Goal: Task Accomplishment & Management: Manage account settings

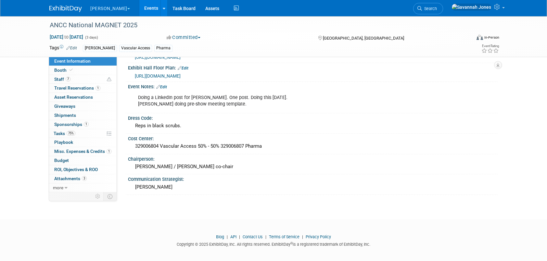
click at [139, 9] on link "Events" at bounding box center [151, 8] width 24 height 16
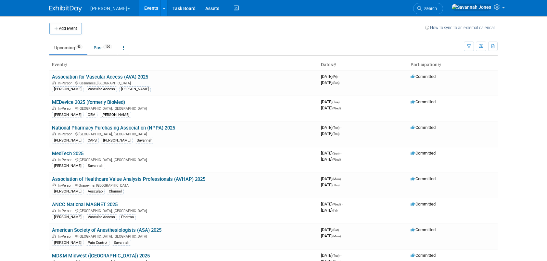
click at [119, 26] on td at bounding box center [253, 29] width 343 height 12
click at [134, 229] on link "American Society of Anesthesiologists (ASA) 2025" at bounding box center [106, 230] width 109 height 6
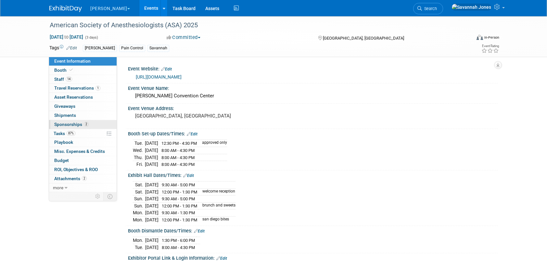
click at [88, 125] on link "2 Sponsorships 2" at bounding box center [83, 124] width 68 height 9
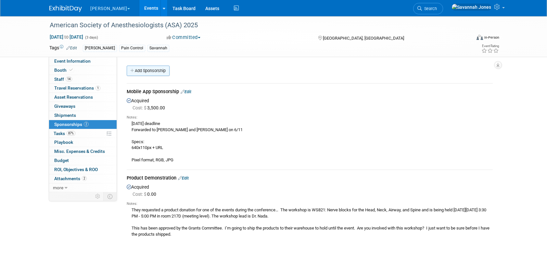
click at [154, 68] on link "Add Sponsorship" at bounding box center [148, 71] width 43 height 10
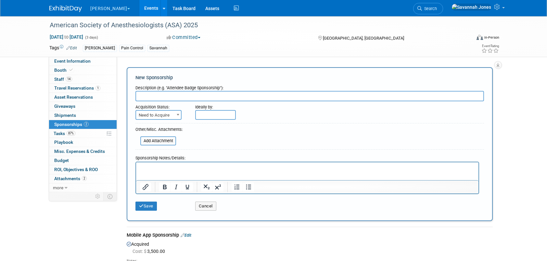
click at [164, 99] on input "text" at bounding box center [309, 96] width 348 height 10
click at [202, 206] on button "Cancel" at bounding box center [205, 206] width 21 height 9
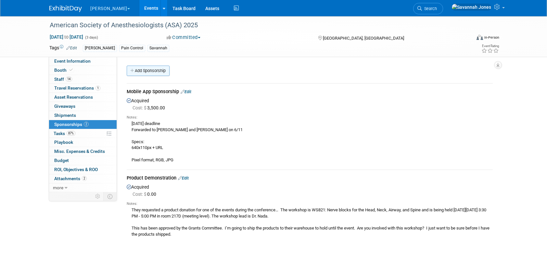
click at [157, 72] on link "Add Sponsorship" at bounding box center [148, 71] width 43 height 10
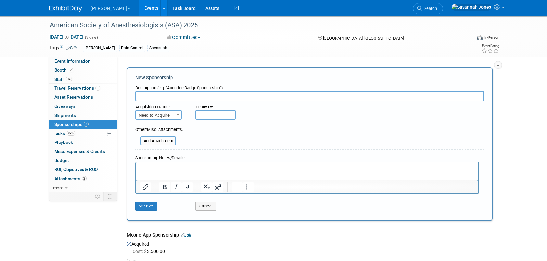
click at [161, 93] on input "text" at bounding box center [309, 96] width 348 height 10
type input "Meeting Room"
click at [176, 115] on span at bounding box center [178, 114] width 6 height 8
select select "2"
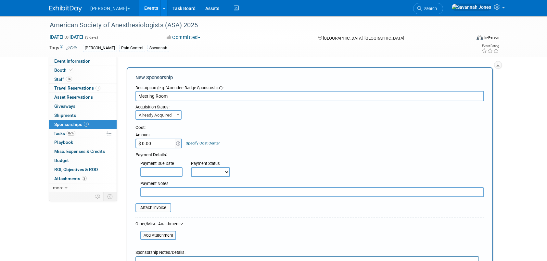
click at [158, 144] on input "$ 0.00" at bounding box center [155, 144] width 41 height 10
type input "$ 7,600.00"
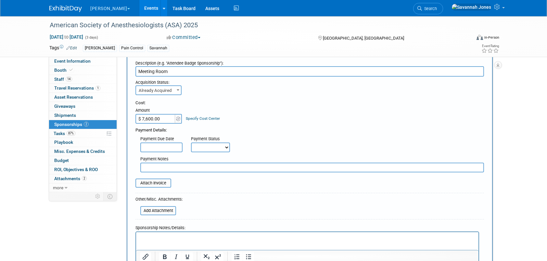
scroll to position [65, 0]
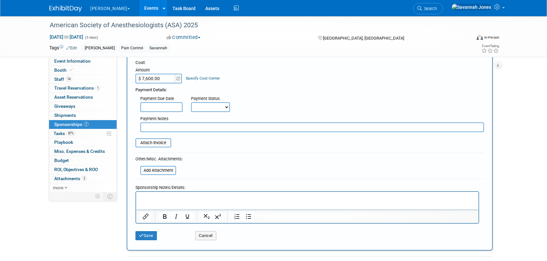
click at [278, 201] on html at bounding box center [307, 196] width 342 height 9
click at [277, 198] on p "Rich Text Area. Press ALT-0 for help." at bounding box center [307, 197] width 335 height 6
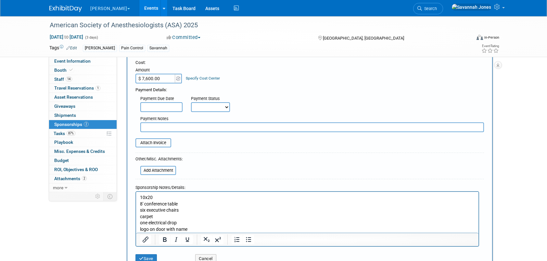
scroll to position [97, 0]
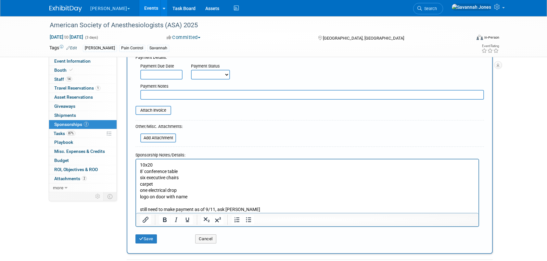
click at [151, 244] on div "Save Cancel" at bounding box center [309, 237] width 348 height 20
click at [145, 240] on button "Save" at bounding box center [145, 238] width 21 height 9
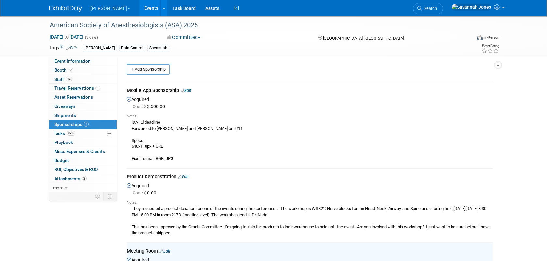
scroll to position [0, 0]
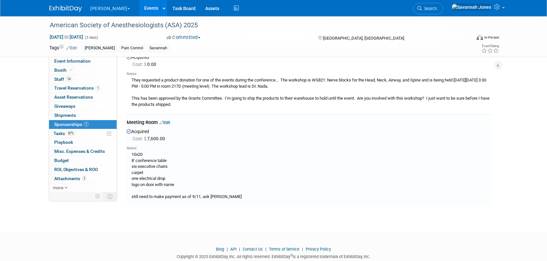
drag, startPoint x: 174, startPoint y: 124, endPoint x: 170, endPoint y: 121, distance: 4.2
click at [173, 123] on div "Meeting Room Edit" at bounding box center [310, 123] width 366 height 8
click at [170, 121] on link "Edit" at bounding box center [164, 122] width 11 height 5
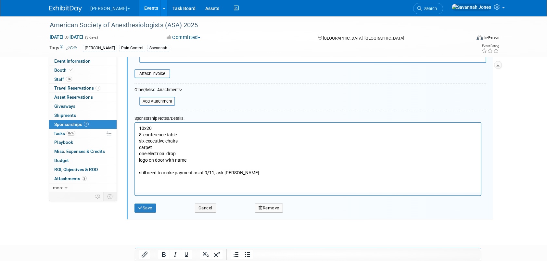
scroll to position [300, 0]
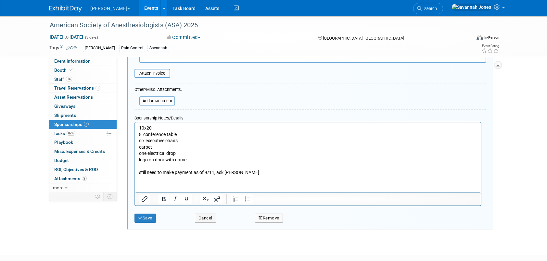
click at [246, 173] on p "10x20 8' conference table six executive chairs carpet one electrical drop logo …" at bounding box center [308, 150] width 338 height 51
click at [150, 219] on button "Save" at bounding box center [144, 218] width 21 height 9
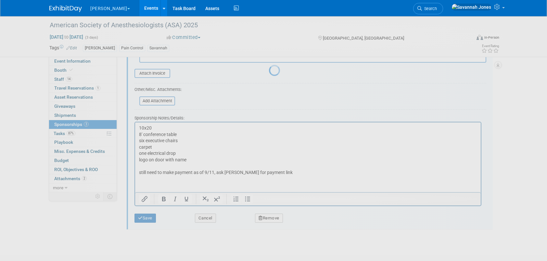
scroll to position [146, 0]
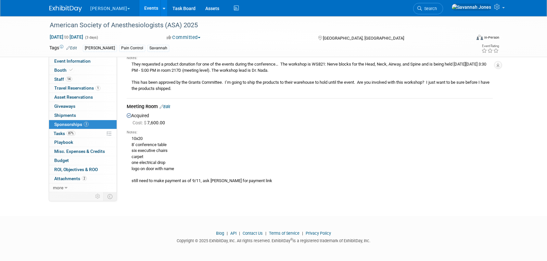
click at [139, 7] on link "Events" at bounding box center [151, 8] width 24 height 16
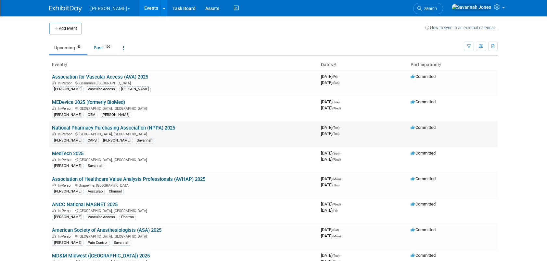
click at [122, 128] on link "National Pharmacy Purchasing Association (NPPA) 2025" at bounding box center [113, 128] width 123 height 6
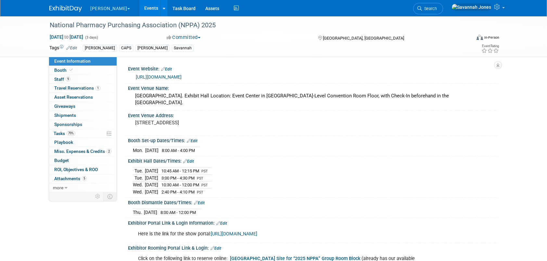
drag, startPoint x: 231, startPoint y: 74, endPoint x: 128, endPoint y: 74, distance: 102.9
click at [128, 74] on div "https://www.pharmacypurchasing.com/" at bounding box center [312, 77] width 369 height 10
copy link "https://www.pharmacypurchasing.com/"
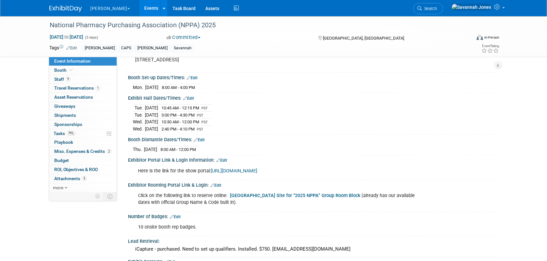
scroll to position [162, 0]
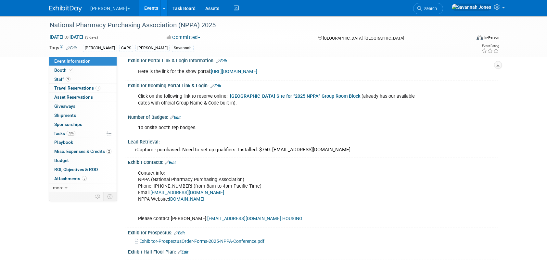
click at [103, 213] on div "Event Information Event Info Booth Booth 9 Staff 9 Staff 1 Travel Reservations …" at bounding box center [273, 139] width 458 height 571
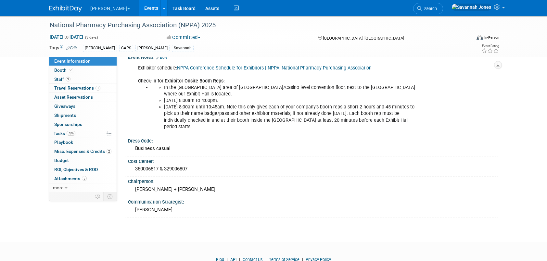
scroll to position [360, 0]
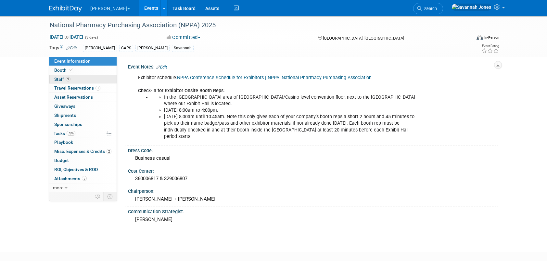
click at [68, 81] on span "Staff 9" at bounding box center [62, 79] width 16 height 5
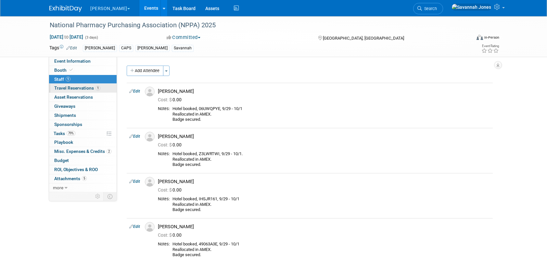
click at [69, 84] on link "1 Travel Reservations 1" at bounding box center [83, 88] width 68 height 9
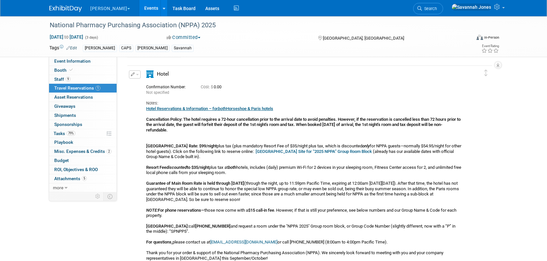
scroll to position [32, 0]
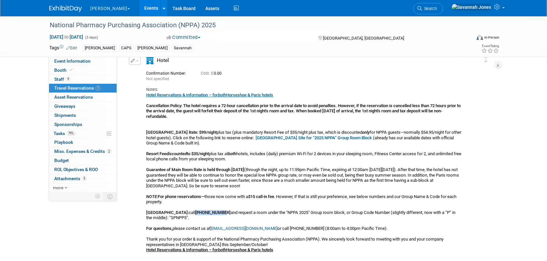
drag, startPoint x: 192, startPoint y: 212, endPoint x: 166, endPoint y: 212, distance: 26.0
click at [195, 212] on b "877-603-4389" at bounding box center [212, 212] width 35 height 5
copy b "877-603-4389"
click at [273, 164] on div "Hotel Reservations & Information – for both Horseshoe & Paris hotels Cancellati…" at bounding box center [304, 192] width 316 height 198
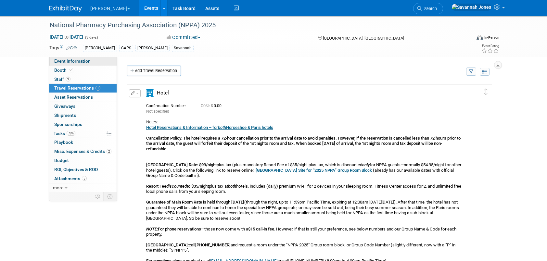
click at [98, 63] on link "Event Information" at bounding box center [83, 61] width 68 height 9
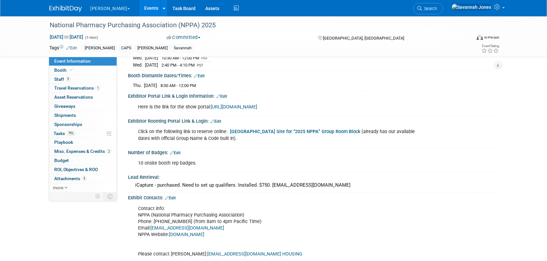
scroll to position [130, 0]
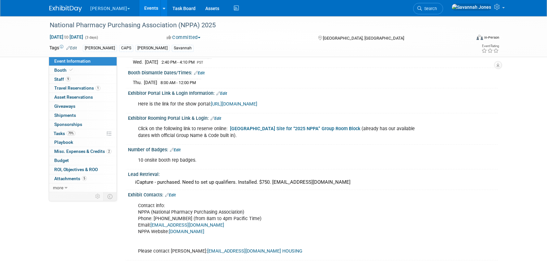
click at [139, 10] on link "Events" at bounding box center [151, 8] width 24 height 16
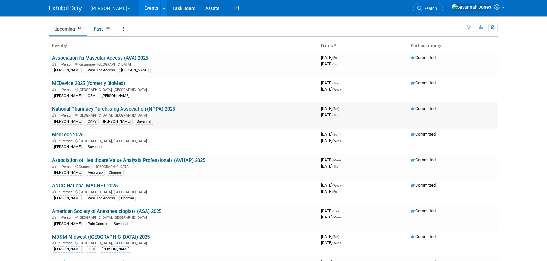
scroll to position [32, 0]
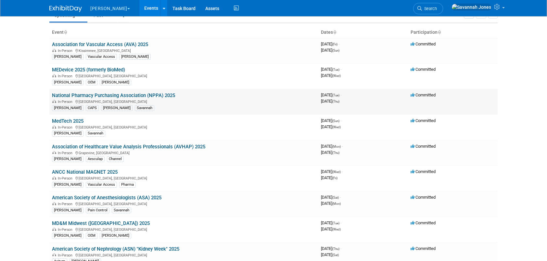
click at [154, 97] on link "National Pharmacy Purchasing Association (NPPA) 2025" at bounding box center [113, 96] width 123 height 6
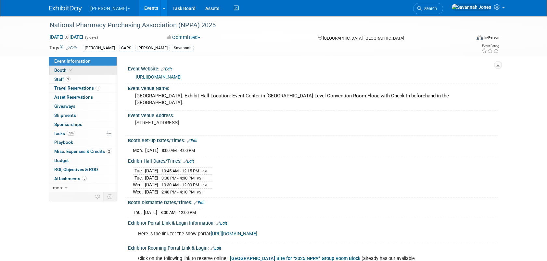
click at [81, 69] on link "Booth" at bounding box center [83, 70] width 68 height 9
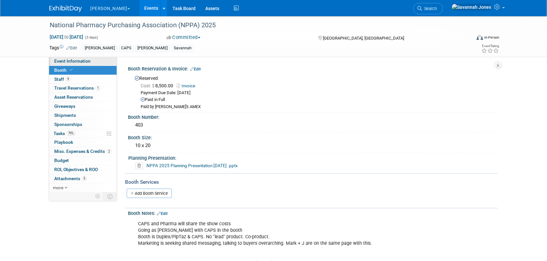
click at [78, 60] on span "Event Information" at bounding box center [72, 60] width 36 height 5
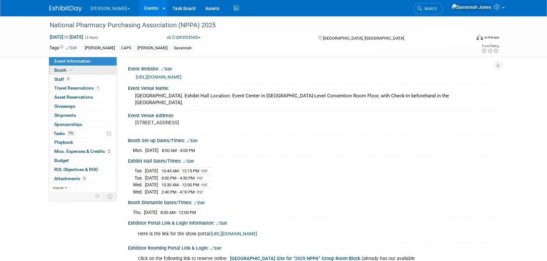
click at [92, 71] on link "Booth" at bounding box center [83, 70] width 68 height 9
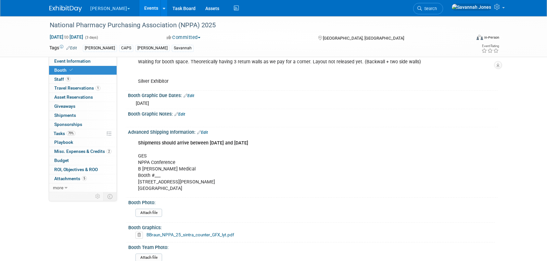
scroll to position [260, 0]
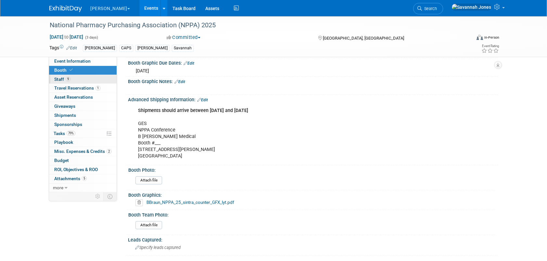
click at [65, 79] on span "Staff 9" at bounding box center [62, 79] width 16 height 5
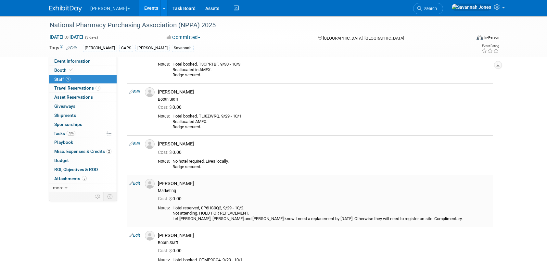
scroll to position [227, 0]
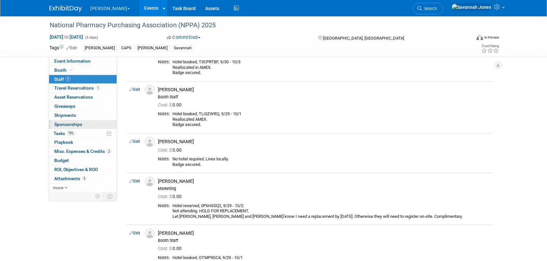
click at [78, 128] on link "0 Sponsorships 0" at bounding box center [83, 124] width 68 height 9
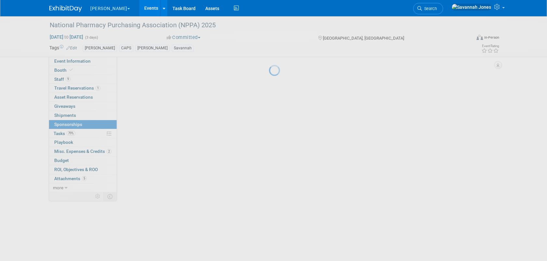
scroll to position [0, 0]
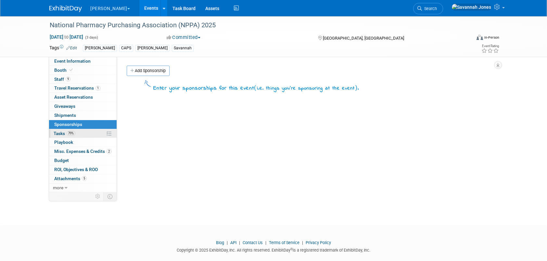
click at [79, 131] on link "79% Tasks 79%" at bounding box center [83, 133] width 68 height 9
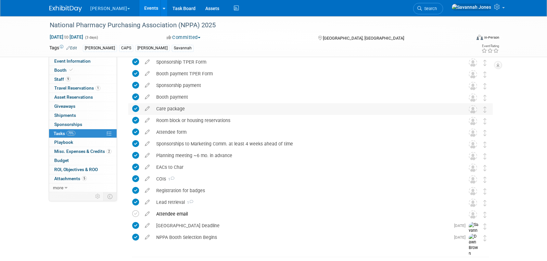
scroll to position [130, 0]
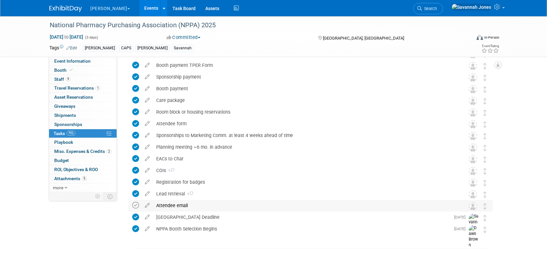
click at [134, 205] on icon at bounding box center [135, 205] width 7 height 7
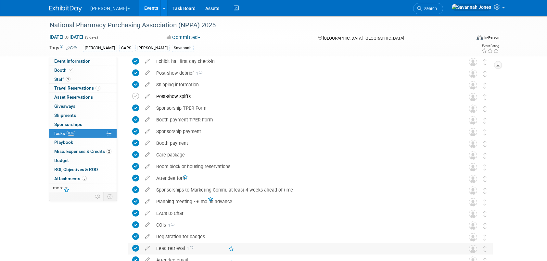
scroll to position [0, 0]
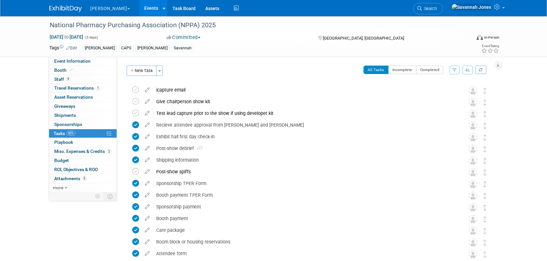
click at [139, 12] on link "Events" at bounding box center [151, 8] width 24 height 16
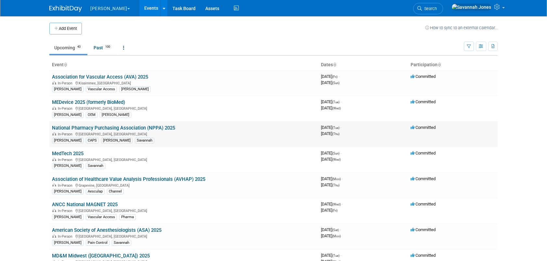
scroll to position [32, 0]
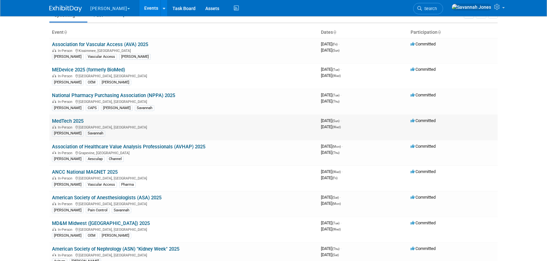
click at [75, 121] on link "MedTech 2025" at bounding box center [67, 121] width 31 height 6
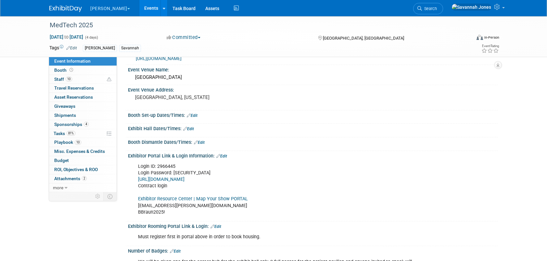
scroll to position [65, 0]
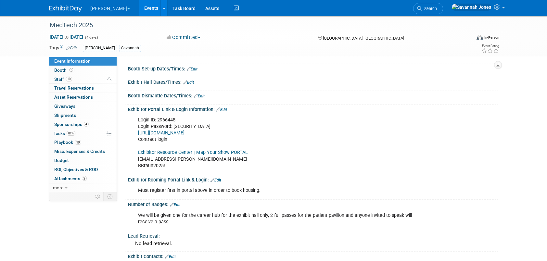
click at [216, 155] on link "Exhibitor Resource Center | Map Your Show PORTAL" at bounding box center [193, 153] width 110 height 6
click at [139, 11] on link "Events" at bounding box center [151, 8] width 24 height 16
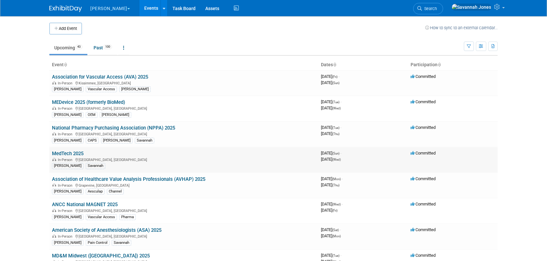
click at [77, 153] on link "MedTech 2025" at bounding box center [67, 154] width 31 height 6
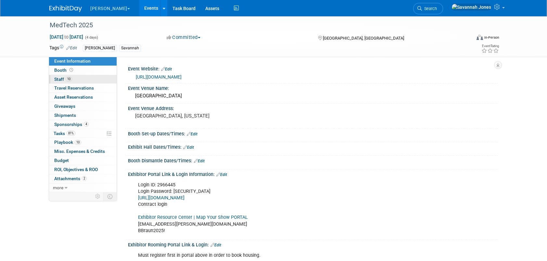
click at [68, 76] on link "10 Staff 10" at bounding box center [83, 79] width 68 height 9
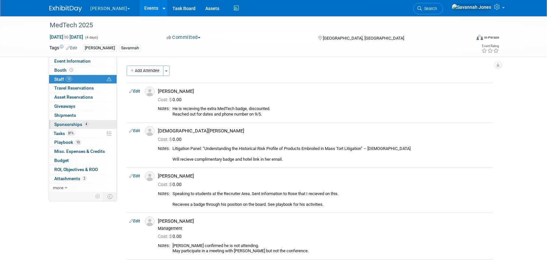
click at [81, 123] on span "Sponsorships 4" at bounding box center [71, 124] width 34 height 5
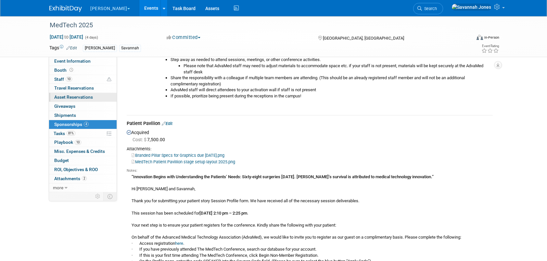
scroll to position [292, 0]
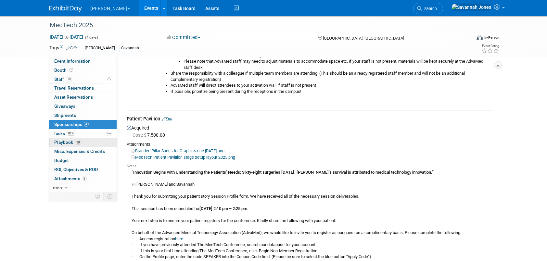
click at [75, 140] on span "Playbook 10" at bounding box center [67, 142] width 27 height 5
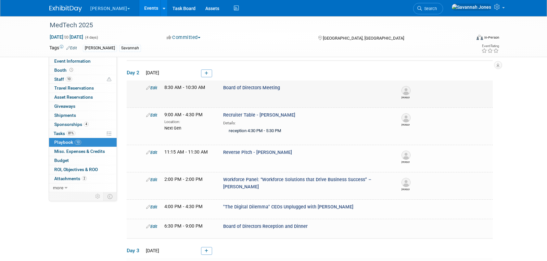
scroll to position [195, 0]
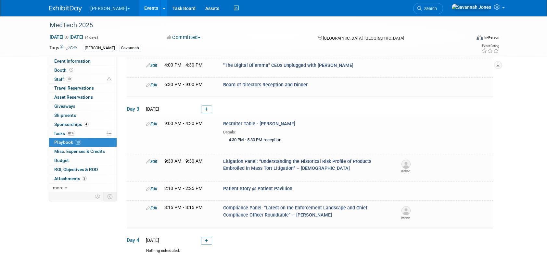
click at [139, 9] on link "Events" at bounding box center [151, 8] width 24 height 16
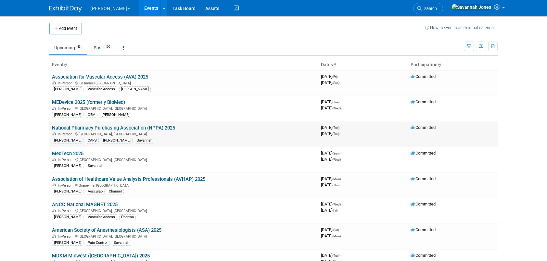
click at [159, 125] on link "National Pharmacy Purchasing Association (NPPA) 2025" at bounding box center [113, 128] width 123 height 6
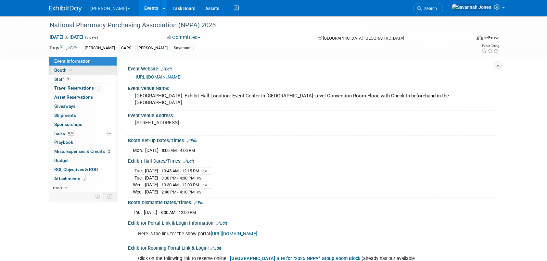
click at [70, 66] on link "Booth" at bounding box center [83, 70] width 68 height 9
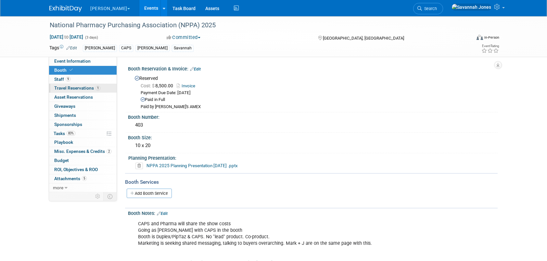
click at [94, 92] on link "1 Travel Reservations 1" at bounding box center [83, 88] width 68 height 9
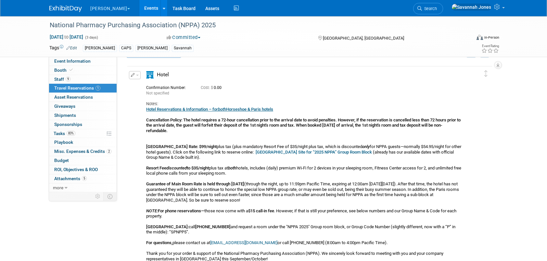
scroll to position [32, 0]
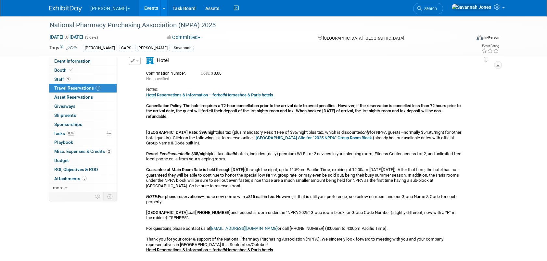
click at [320, 139] on b "Paris LV Hotel Reservation Site for “2025 NPPA” Group Room Block" at bounding box center [313, 137] width 116 height 5
click at [86, 81] on link "9 Staff 9" at bounding box center [83, 79] width 68 height 9
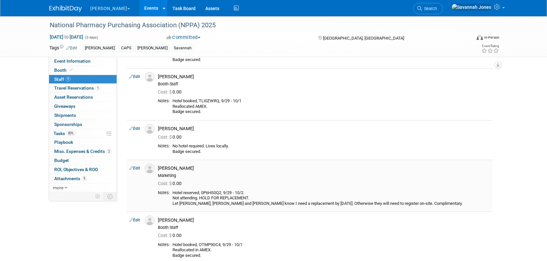
scroll to position [260, 0]
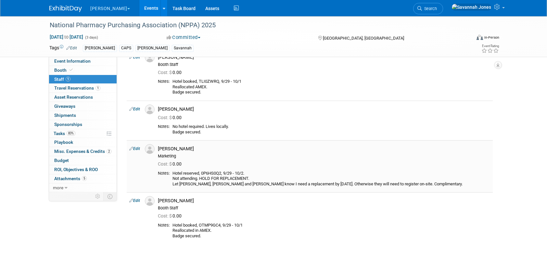
click at [217, 172] on div "Hotel reserved, 0P6HS0Q2, 9/29 - 10/2. Not attending. HOLD FOR REPLACEMENT. Let…" at bounding box center [330, 179] width 317 height 16
copy div "0P6HS0Q2"
click at [132, 147] on icon at bounding box center [131, 148] width 4 height 7
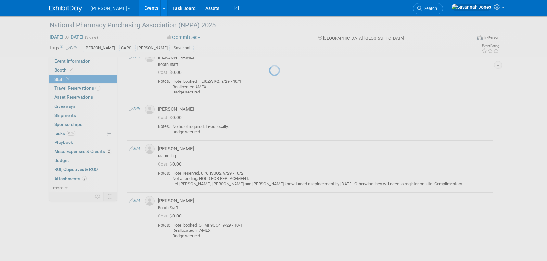
select select "83b25ab2-2e62-4866-a224-c1c14cdf80d5"
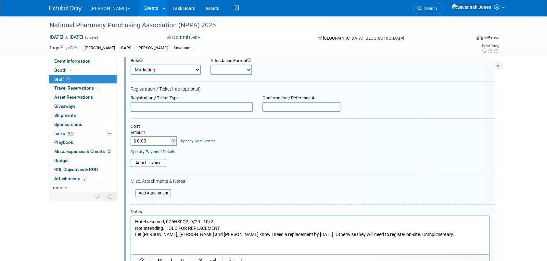
scroll to position [423, 0]
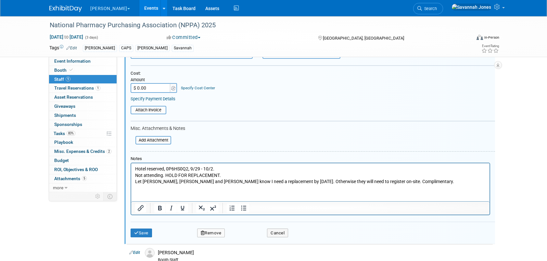
click at [213, 230] on button "Remove" at bounding box center [211, 233] width 28 height 9
click at [243, 240] on link "Yes" at bounding box center [246, 237] width 19 height 10
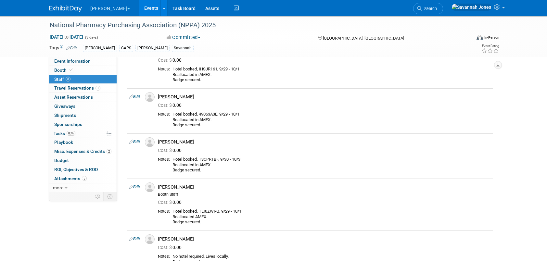
scroll to position [52, 0]
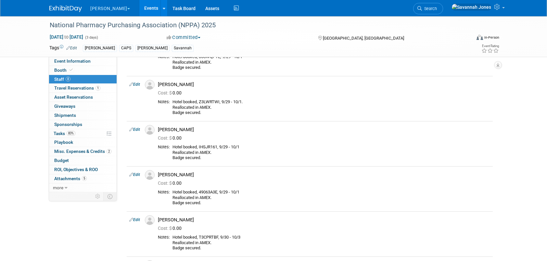
click at [139, 13] on link "Events" at bounding box center [151, 8] width 24 height 16
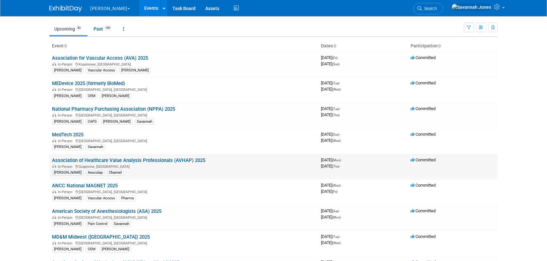
scroll to position [32, 0]
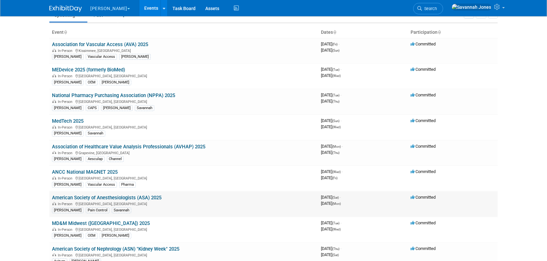
click at [138, 195] on link "American Society of Anesthesiologists (ASA) 2025" at bounding box center [106, 198] width 109 height 6
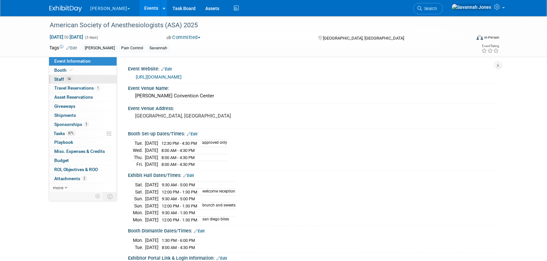
click at [87, 81] on link "14 Staff 14" at bounding box center [83, 79] width 68 height 9
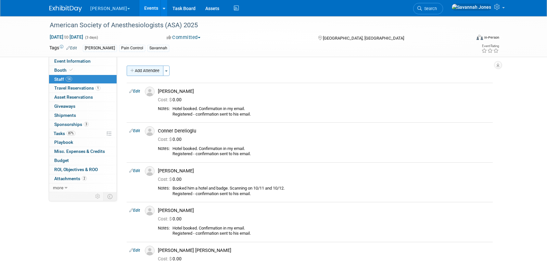
click at [148, 72] on button "Add Attendee" at bounding box center [145, 71] width 37 height 10
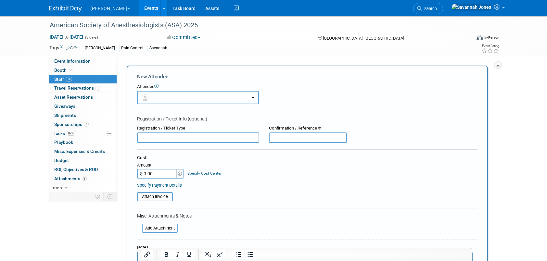
click at [216, 101] on button "button" at bounding box center [198, 97] width 122 height 13
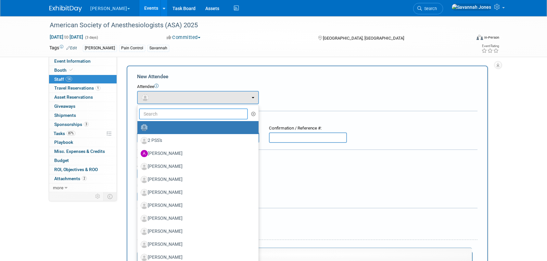
click at [214, 117] on input "text" at bounding box center [193, 113] width 109 height 11
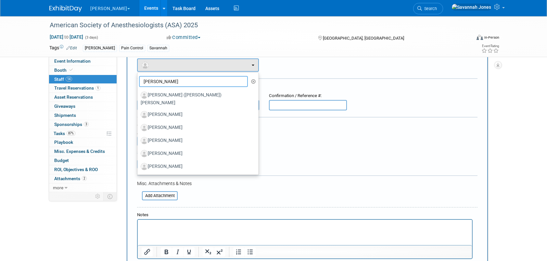
scroll to position [162, 0]
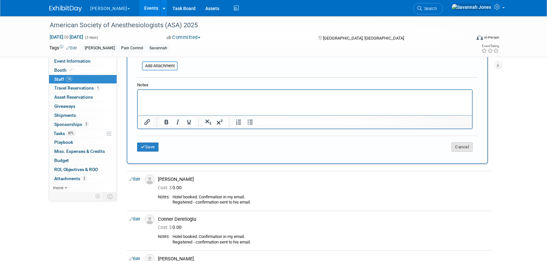
type input "mike"
click at [465, 147] on button "Cancel" at bounding box center [461, 147] width 21 height 9
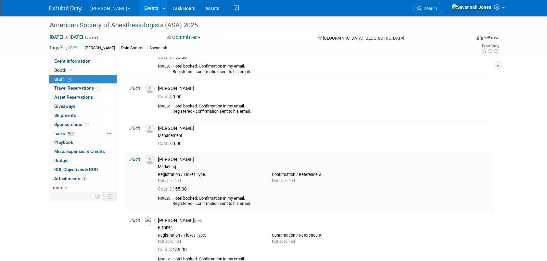
scroll to position [422, 0]
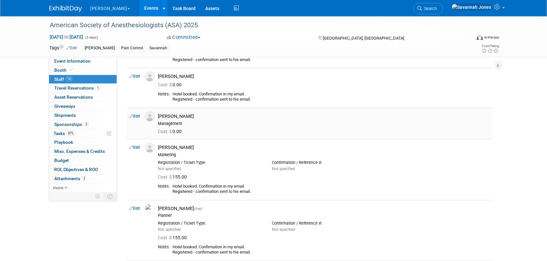
click at [135, 111] on td "Edit" at bounding box center [135, 123] width 16 height 31
click at [136, 111] on td "Edit" at bounding box center [135, 123] width 16 height 31
click at [140, 120] on td "Edit" at bounding box center [135, 123] width 16 height 31
click at [136, 116] on link "Edit" at bounding box center [134, 116] width 11 height 5
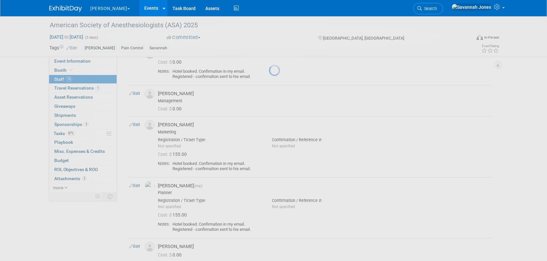
select select "75019059-181d-4049-844e-6202a0ee20f6"
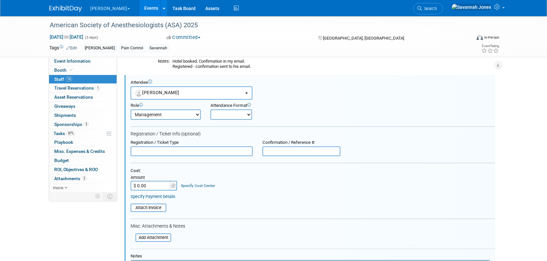
scroll to position [496, 0]
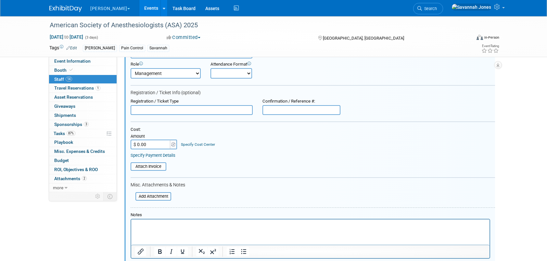
click at [183, 226] on p "Rich Text Area. Press ALT-0 for help." at bounding box center [310, 225] width 351 height 6
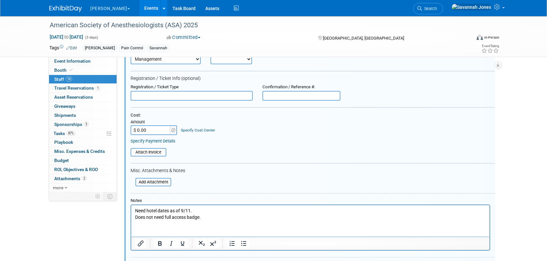
scroll to position [529, 0]
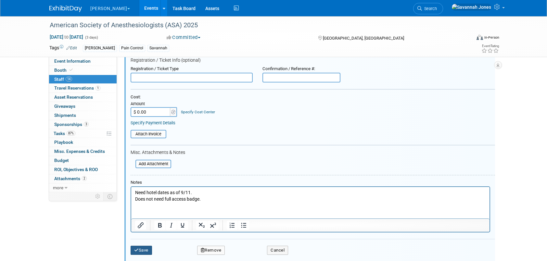
click at [143, 248] on button "Save" at bounding box center [141, 250] width 21 height 9
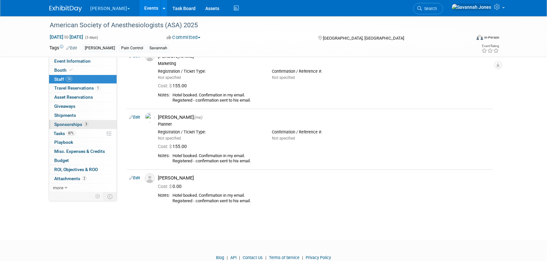
click at [89, 127] on link "3 Sponsorships 3" at bounding box center [83, 124] width 68 height 9
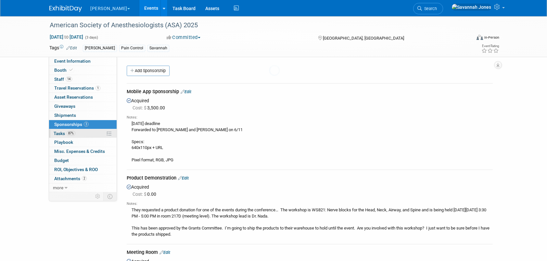
click at [88, 132] on body "B. Braun Explore: My Workspaces 2 Go to Workspace: Aesculap B. Braun Events Add…" at bounding box center [273, 130] width 547 height 261
click at [88, 132] on link "87% Tasks 87%" at bounding box center [83, 133] width 68 height 9
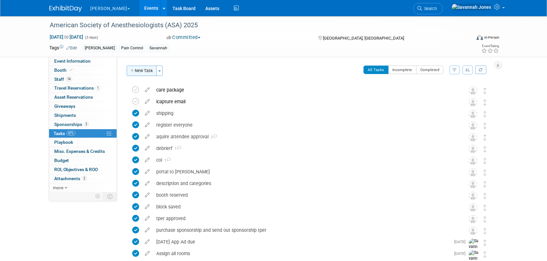
click at [136, 70] on button "New Task" at bounding box center [142, 71] width 30 height 10
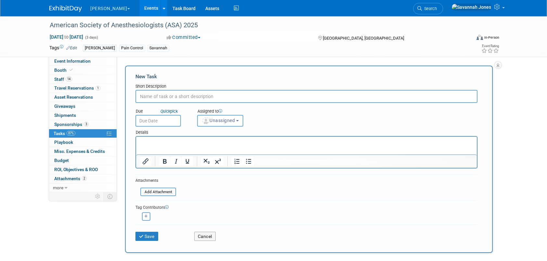
click at [168, 94] on input "text" at bounding box center [306, 96] width 342 height 13
type input "attendee email"
drag, startPoint x: 147, startPoint y: 243, endPoint x: 147, endPoint y: 238, distance: 4.5
click at [147, 240] on div "Save Cancel" at bounding box center [306, 235] width 342 height 21
click at [147, 236] on button "Save" at bounding box center [146, 236] width 23 height 9
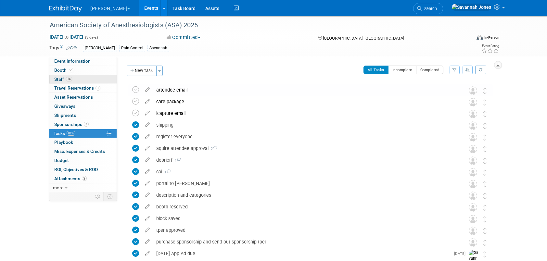
click at [80, 79] on link "14 Staff 14" at bounding box center [83, 79] width 68 height 9
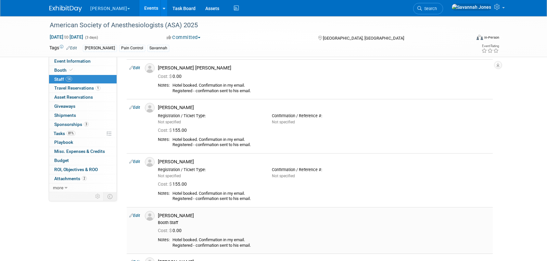
scroll to position [65, 0]
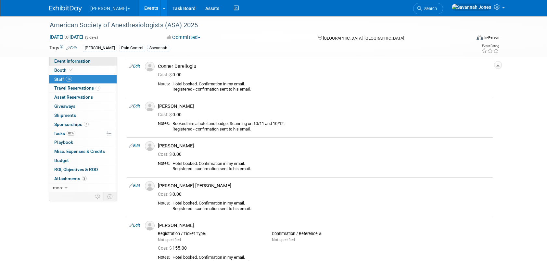
click at [88, 64] on link "Event Information" at bounding box center [83, 61] width 68 height 9
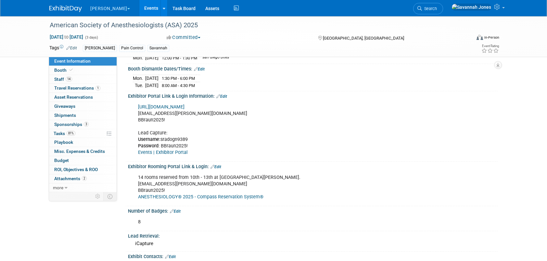
scroll to position [162, 0]
click at [179, 104] on link "https://ANES2025.exh.mapyourshow.com/" at bounding box center [161, 107] width 46 height 6
click at [91, 71] on link "Booth" at bounding box center [83, 70] width 68 height 9
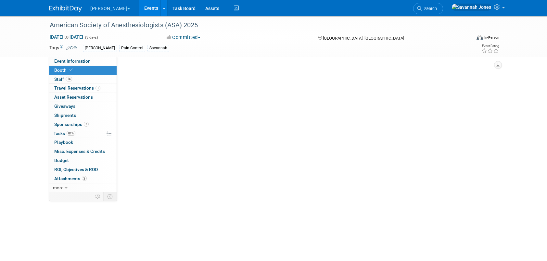
scroll to position [0, 0]
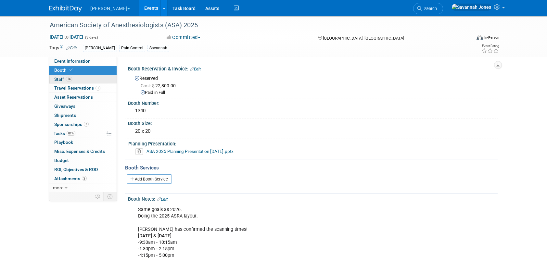
click at [91, 75] on link "14 Staff 14" at bounding box center [83, 79] width 68 height 9
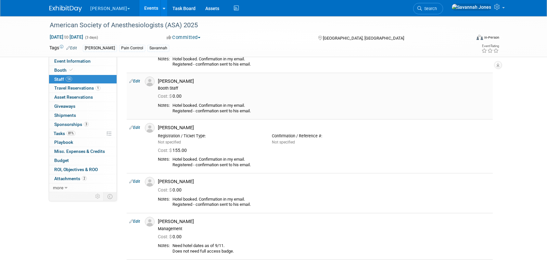
scroll to position [357, 0]
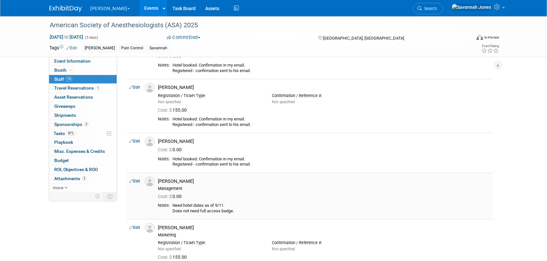
click at [135, 180] on link "Edit" at bounding box center [134, 181] width 11 height 5
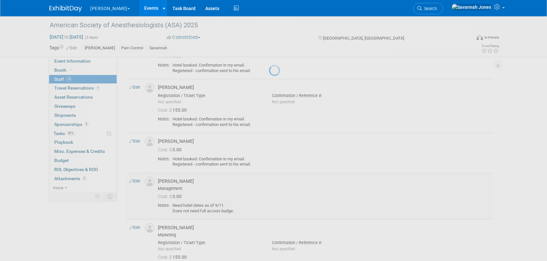
select select "75019059-181d-4049-844e-6202a0ee20f6"
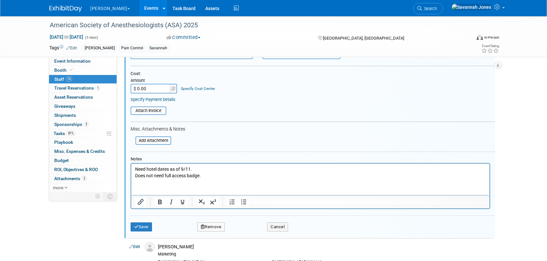
scroll to position [552, 0]
click at [227, 176] on p "Need hotel dates as of 9/11. Does not need full access badge." at bounding box center [310, 172] width 351 height 13
click at [152, 222] on button "Save" at bounding box center [141, 226] width 21 height 9
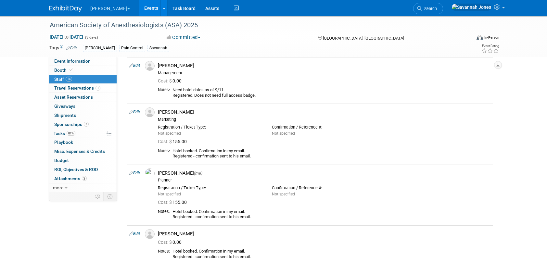
scroll to position [357, 0]
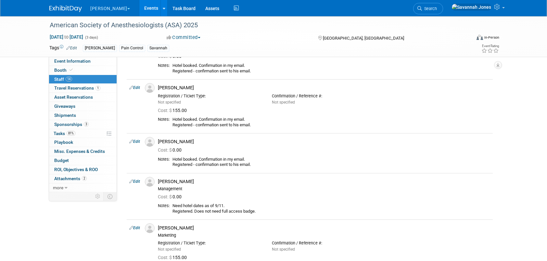
click at [139, 11] on link "Events" at bounding box center [151, 8] width 24 height 16
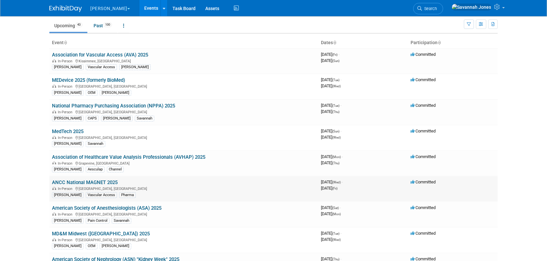
scroll to position [32, 0]
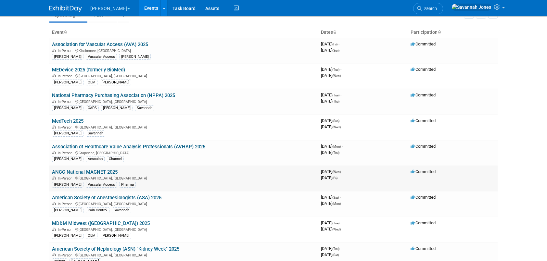
click at [117, 169] on link "ANCC National MAGNET 2025" at bounding box center [85, 172] width 66 height 6
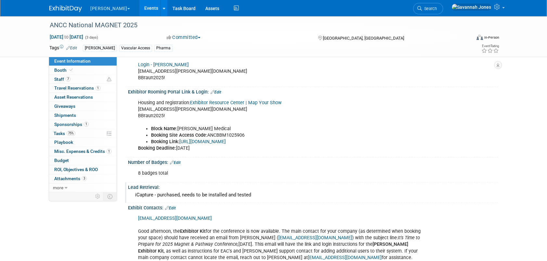
scroll to position [227, 0]
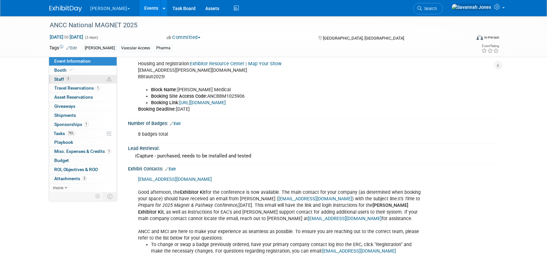
click at [85, 75] on link "7 Staff 7" at bounding box center [83, 79] width 68 height 9
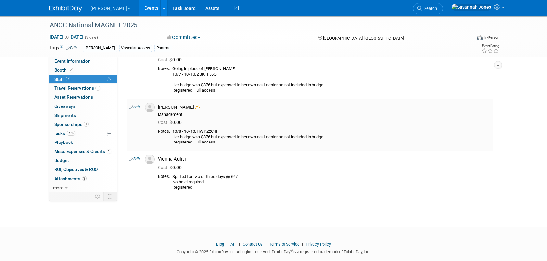
scroll to position [268, 0]
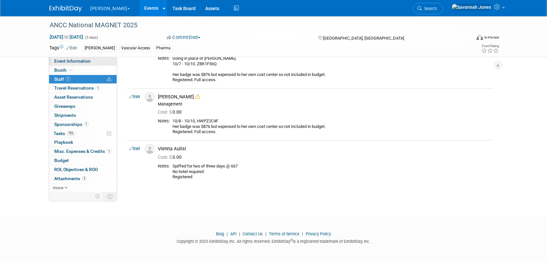
click at [96, 63] on link "Event Information" at bounding box center [83, 61] width 68 height 9
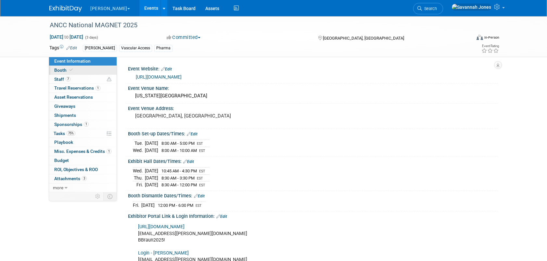
click at [95, 69] on link "Booth" at bounding box center [83, 70] width 68 height 9
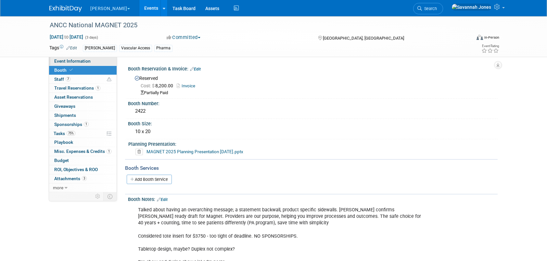
click at [94, 63] on link "Event Information" at bounding box center [83, 61] width 68 height 9
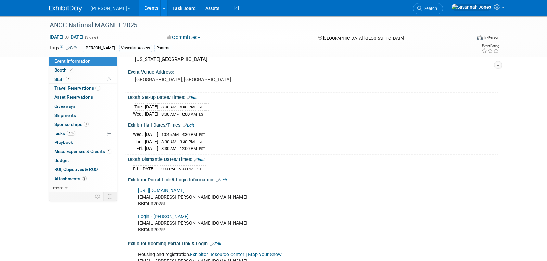
scroll to position [65, 0]
